Goal: Task Accomplishment & Management: Complete application form

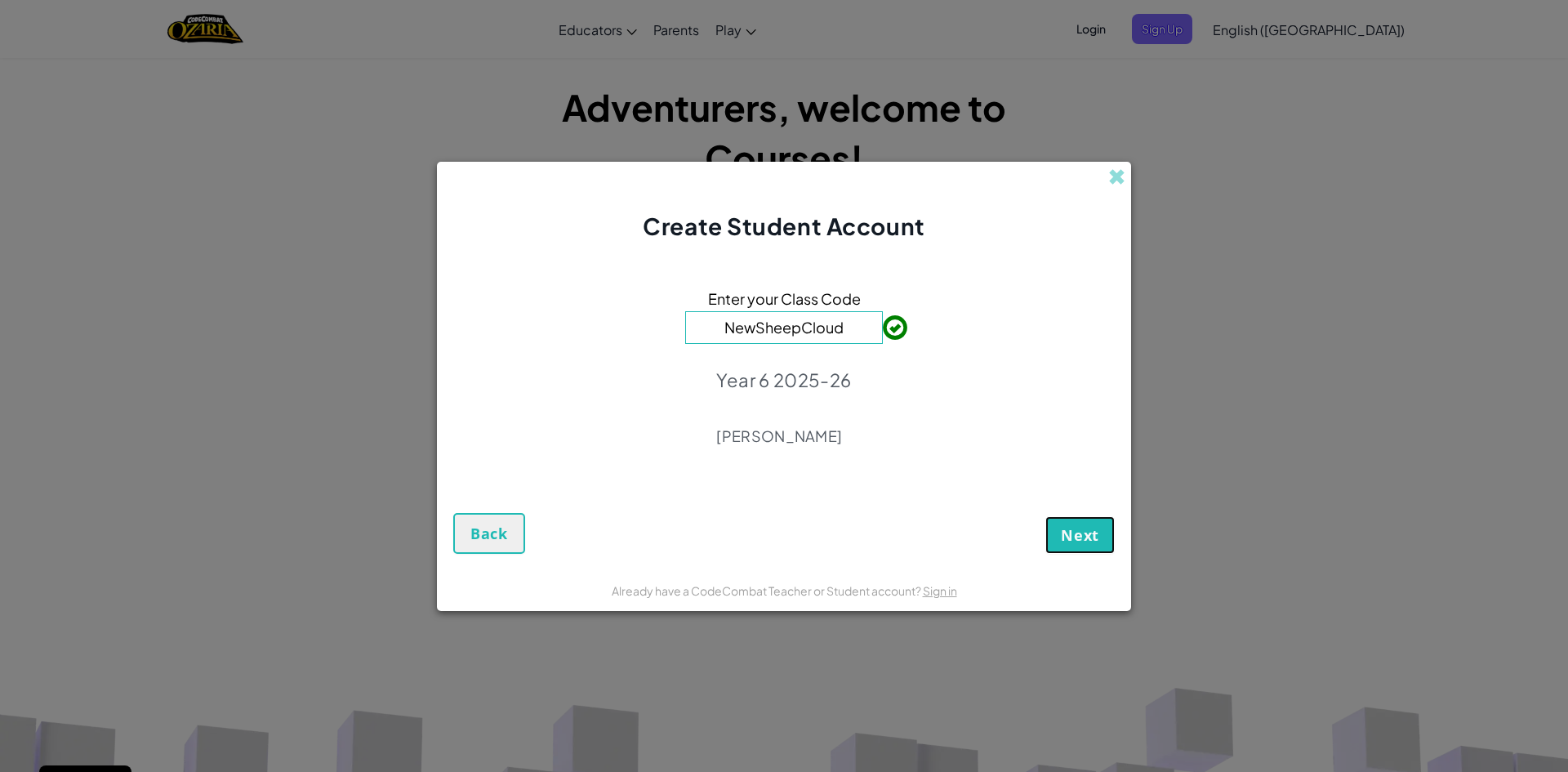
click at [1073, 521] on button "Next" at bounding box center [1079, 535] width 69 height 38
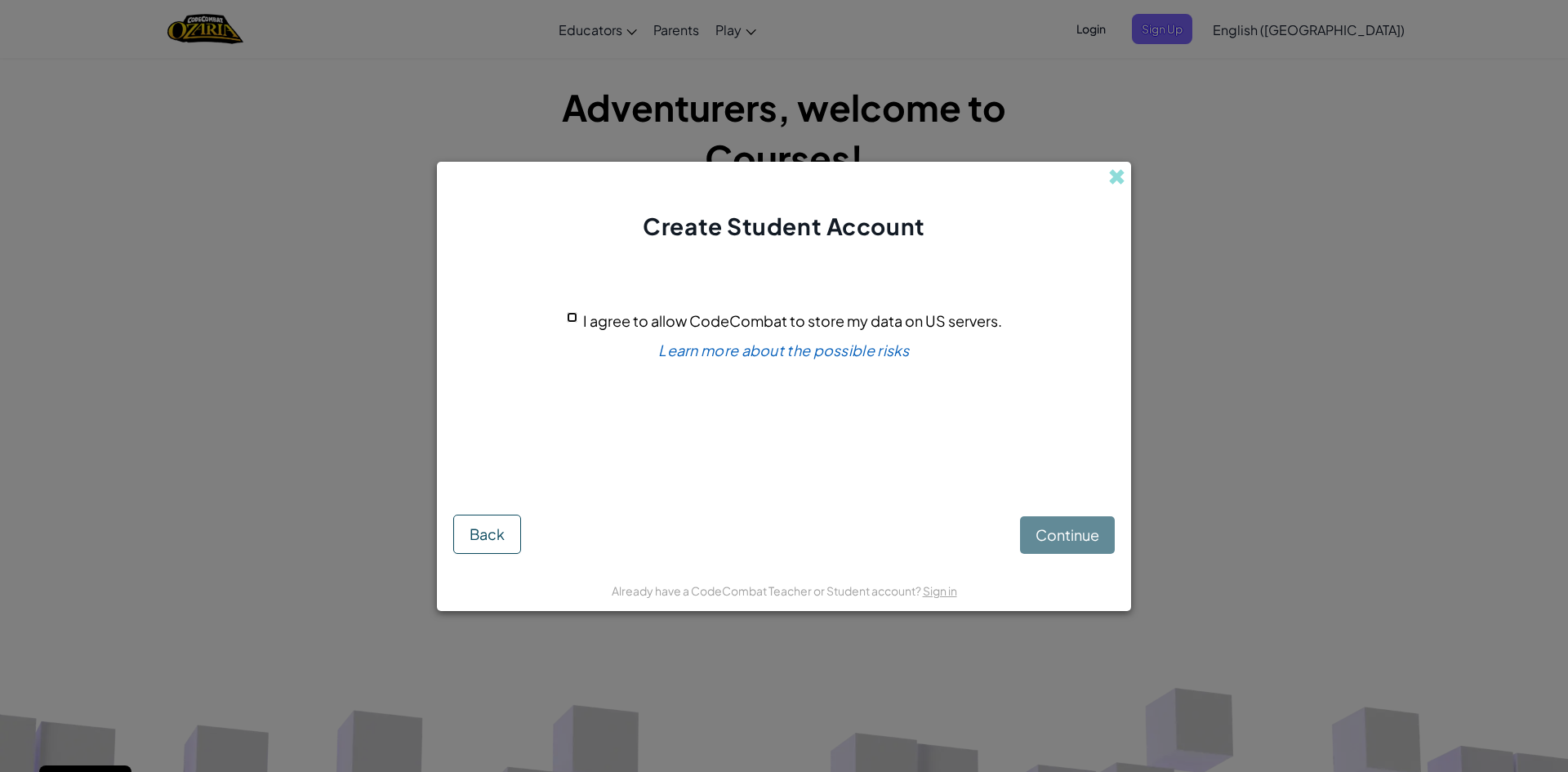
click at [574, 316] on input "I agree to allow CodeCombat to store my data on US servers." at bounding box center [571, 317] width 10 height 10
checkbox input "true"
click at [1066, 524] on button "Continue" at bounding box center [1067, 535] width 95 height 38
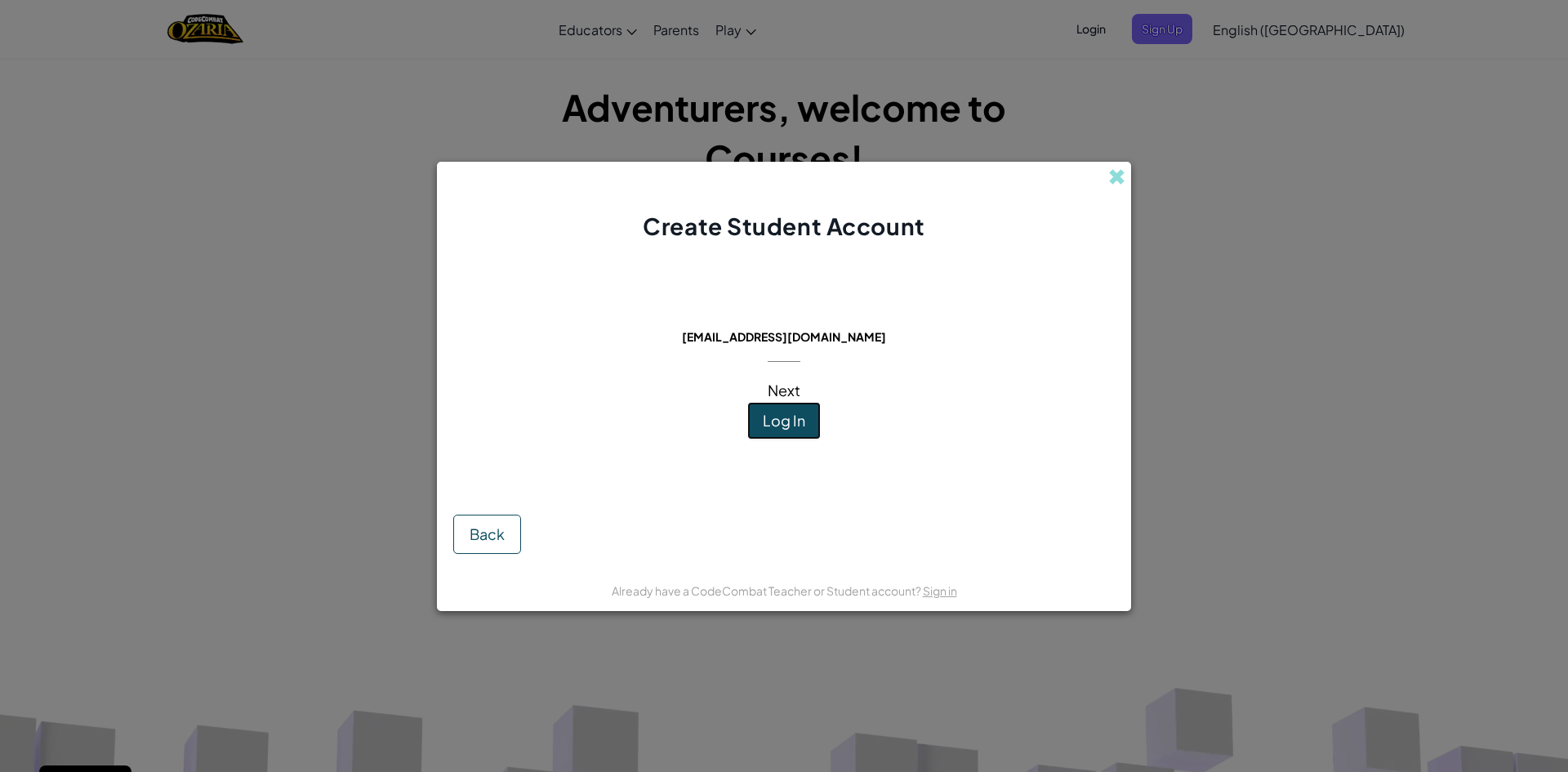
click at [772, 421] on span "Log In" at bounding box center [784, 421] width 43 height 18
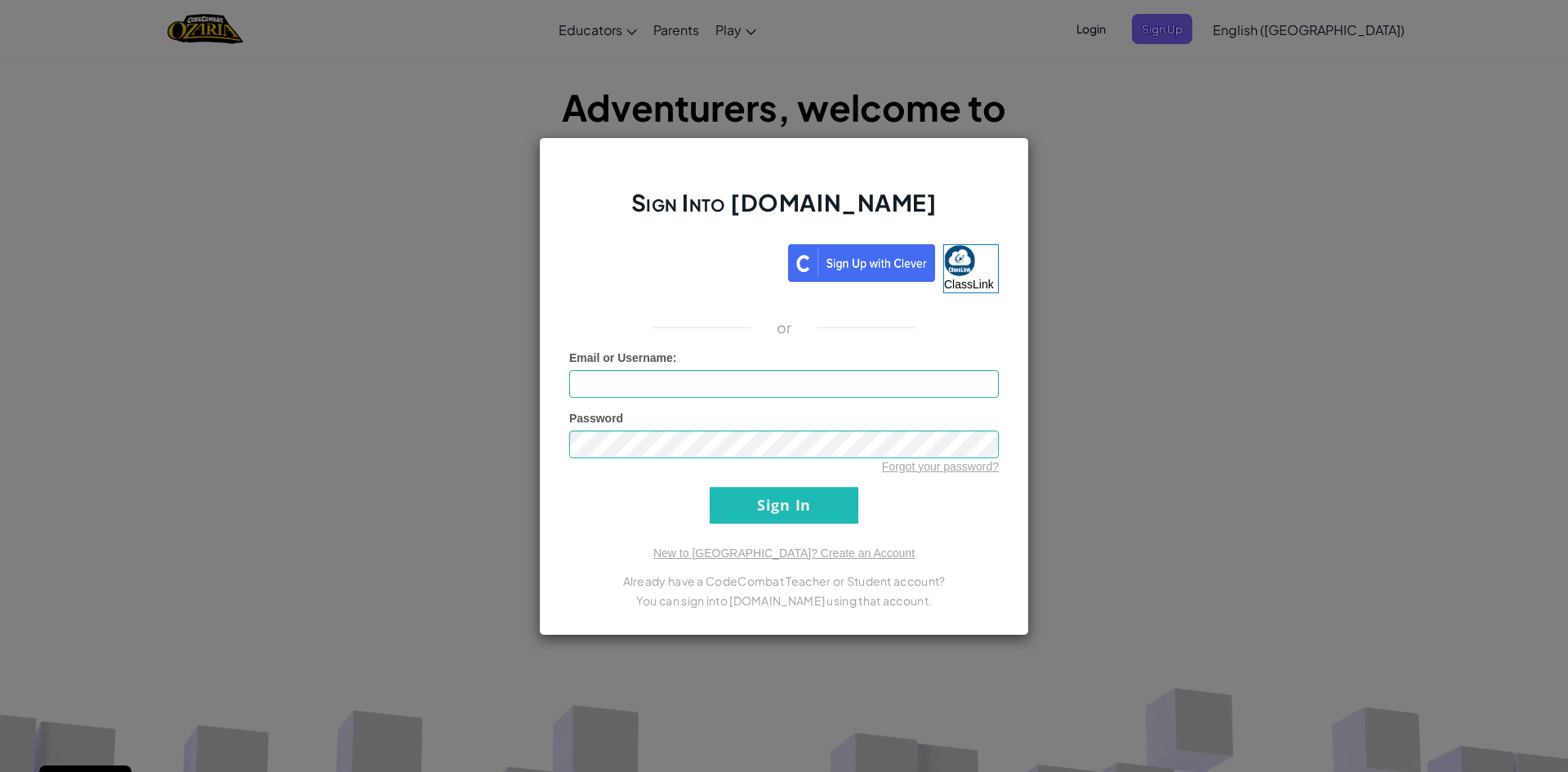
type input "wretov1"
